Goal: Transaction & Acquisition: Purchase product/service

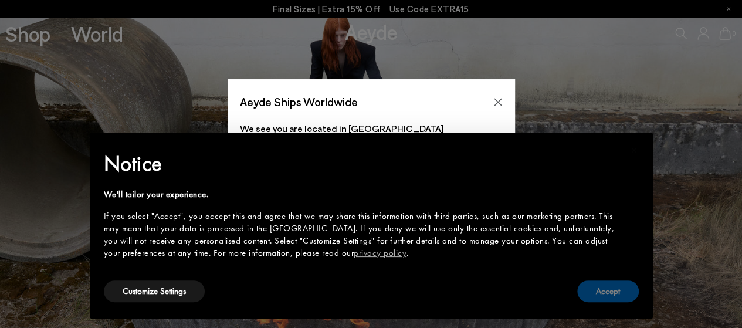
click at [598, 290] on button "Accept" at bounding box center [608, 291] width 62 height 22
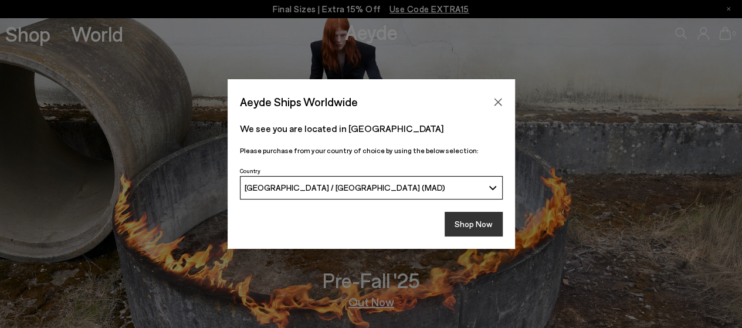
click at [492, 216] on button "Shop Now" at bounding box center [474, 224] width 58 height 25
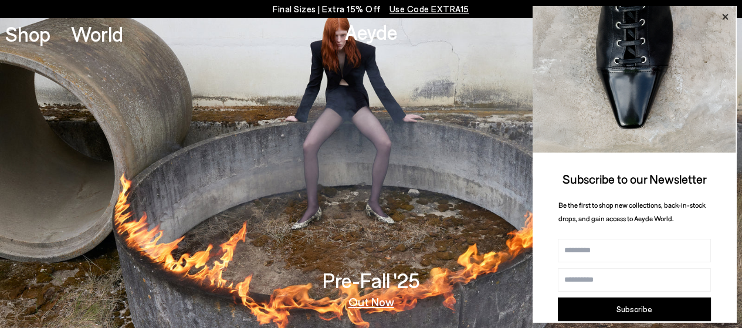
click at [723, 21] on icon at bounding box center [724, 16] width 15 height 15
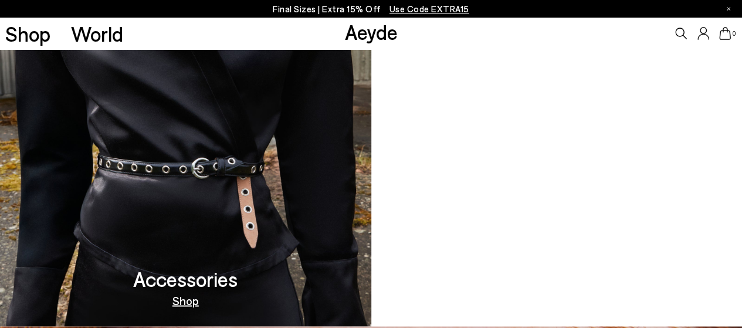
scroll to position [856, 0]
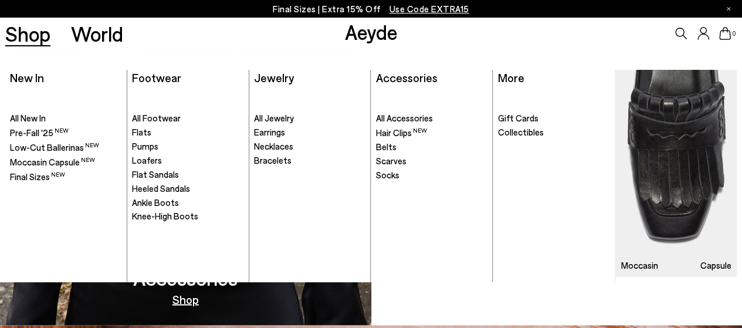
click at [40, 86] on li "New In New In . All New In Pre-Fall '25" at bounding box center [66, 176] width 122 height 212
click at [36, 82] on span "New In" at bounding box center [27, 77] width 34 height 14
